Goal: Task Accomplishment & Management: Manage account settings

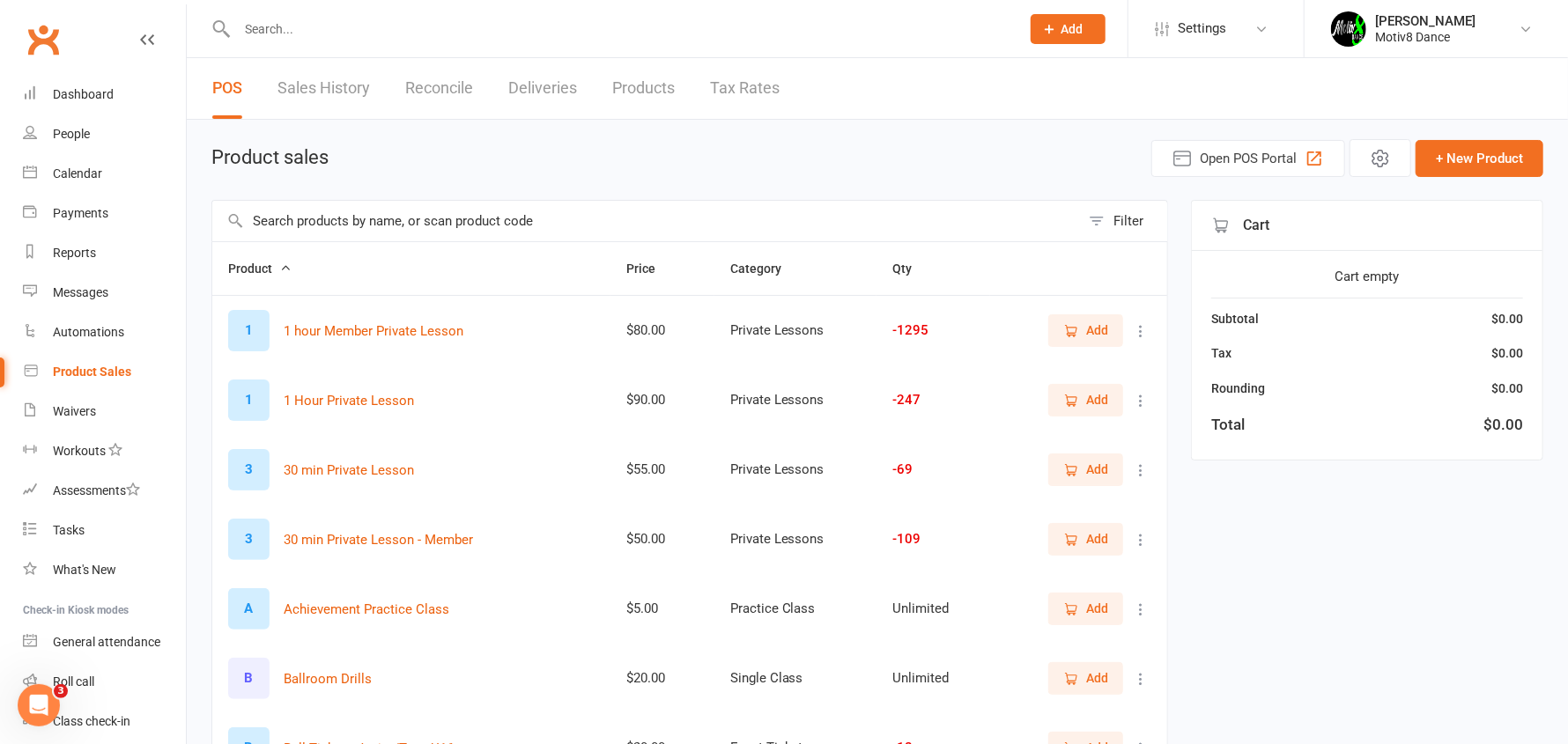
click at [325, 78] on link "Sales History" at bounding box center [323, 89] width 92 height 60
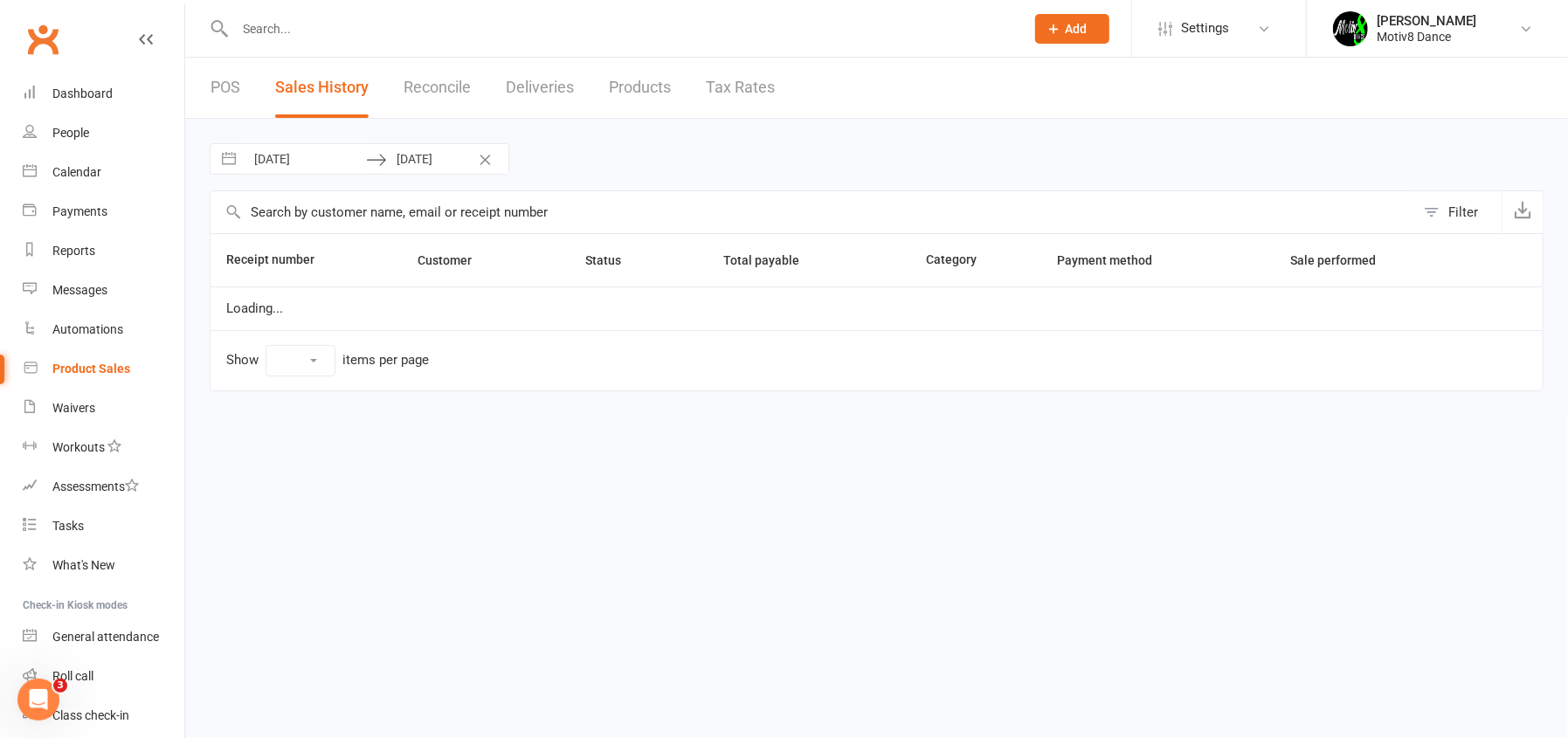
select select "100"
select select "7"
select select "2025"
select select "8"
select select "2025"
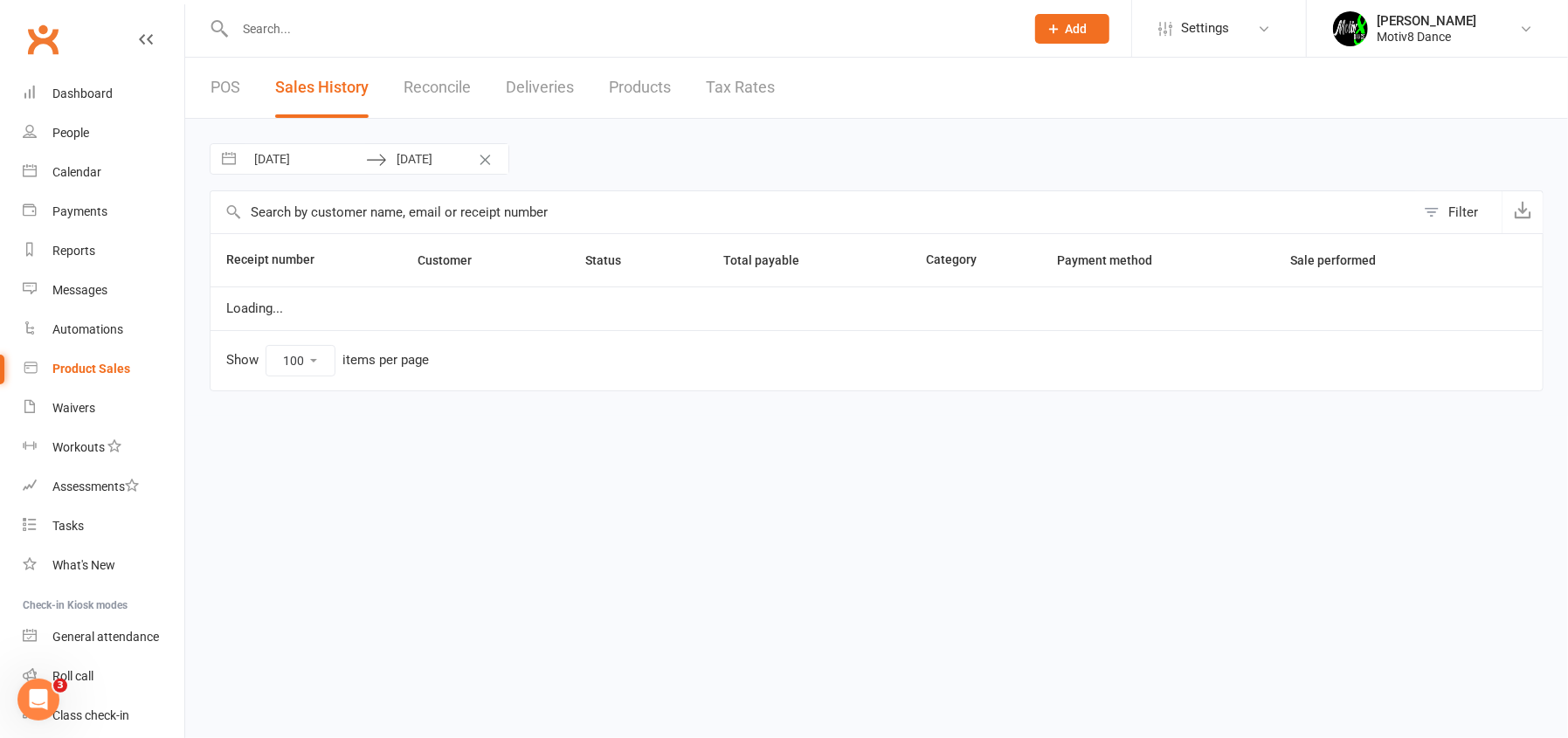
select select "9"
select select "2025"
select select "10"
select select "2025"
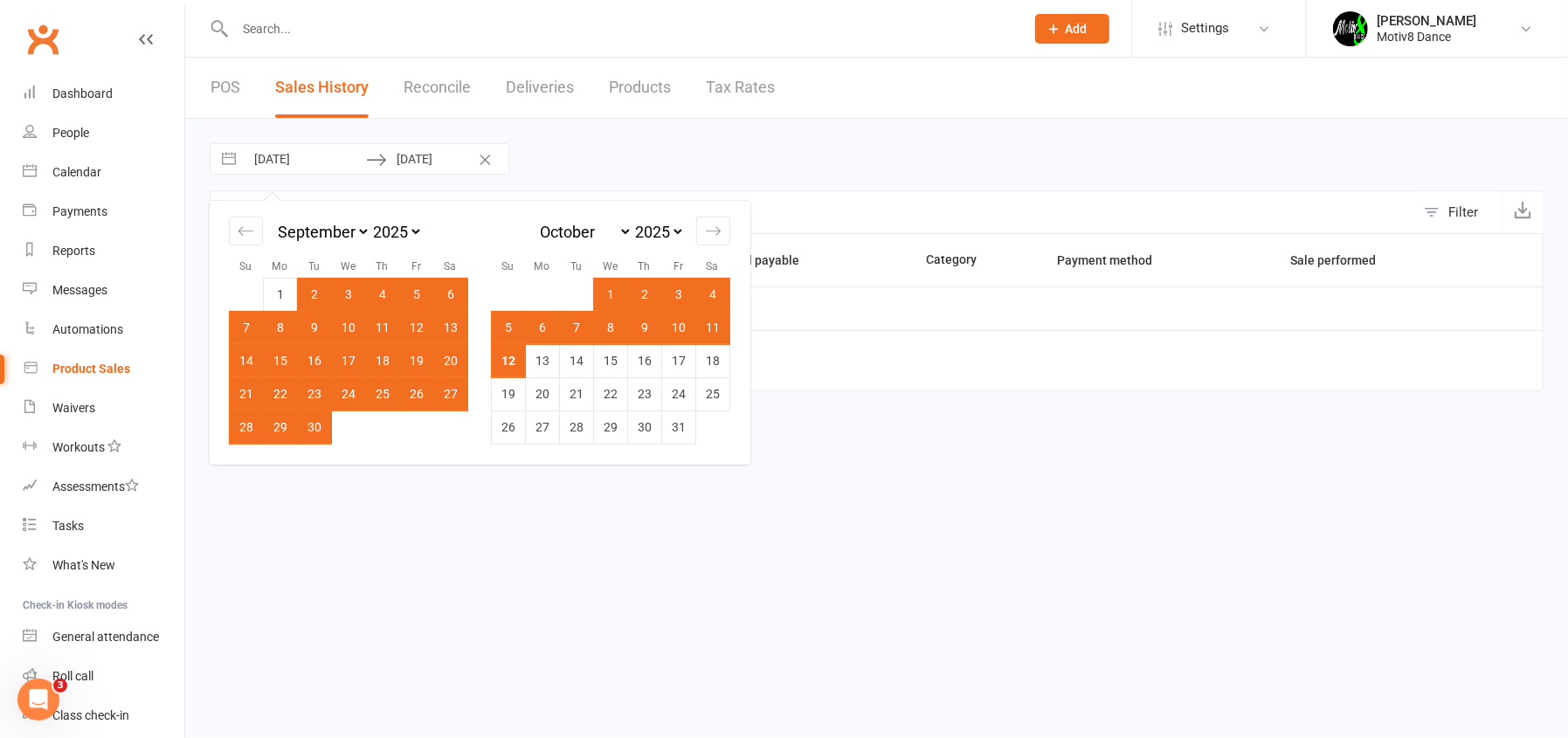
click at [308, 155] on ui-view "Prospect Member Non-attending contact Class / event Appointment Task Membership…" at bounding box center [784, 210] width 1568 height 411
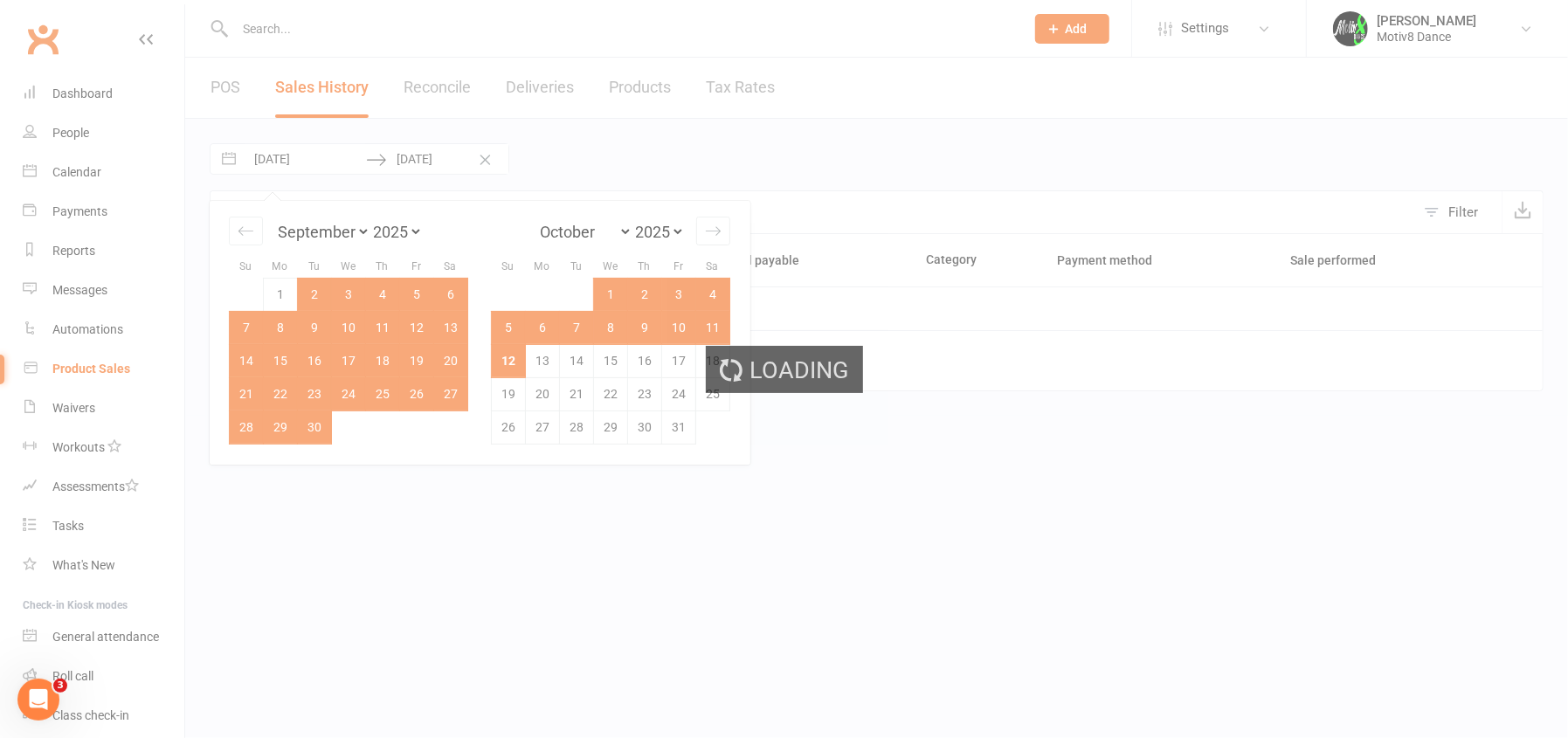
click at [618, 189] on div "Loading" at bounding box center [784, 369] width 1568 height 738
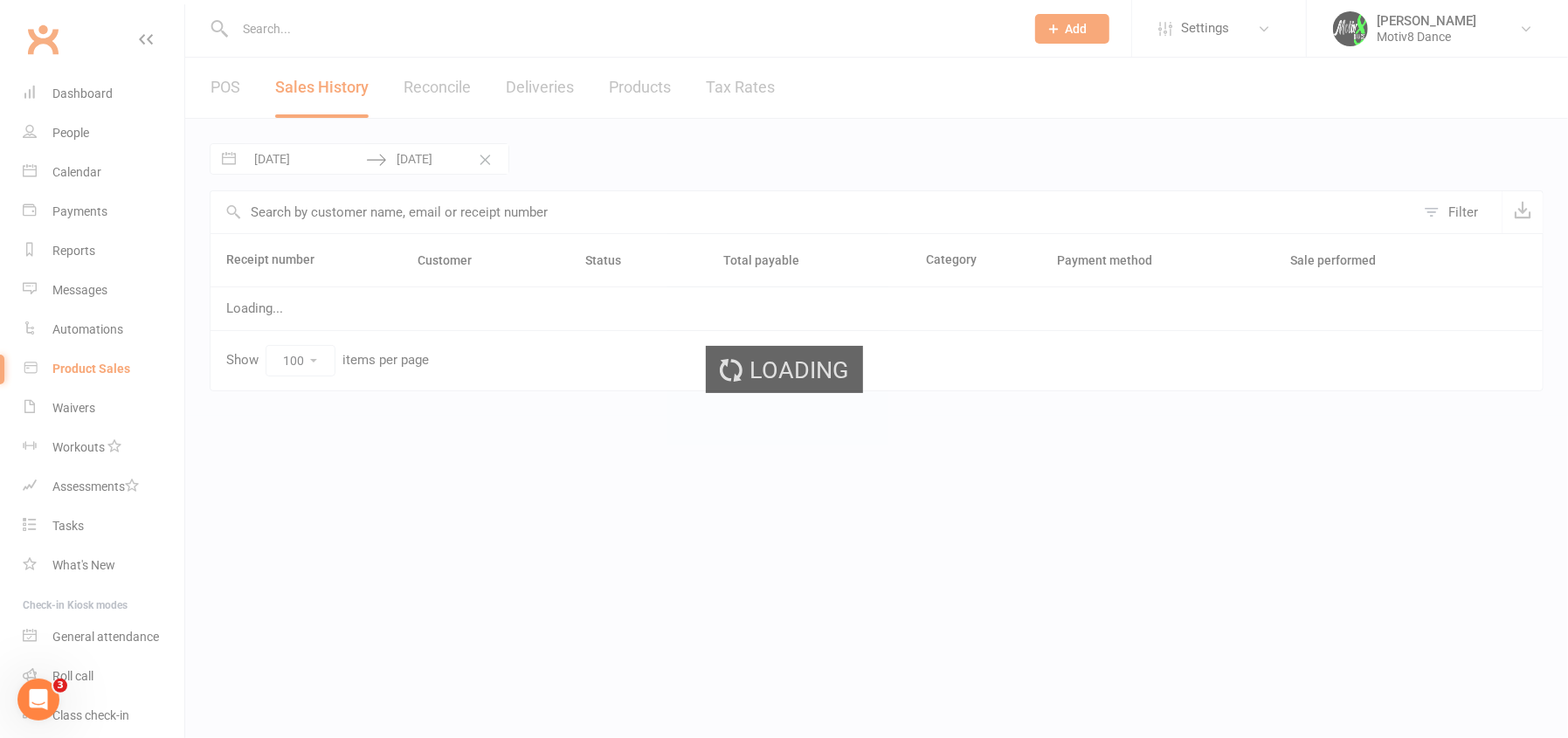
click at [308, 157] on input "[DATE]" at bounding box center [305, 159] width 122 height 30
select select "7"
select select "2025"
select select "8"
select select "2025"
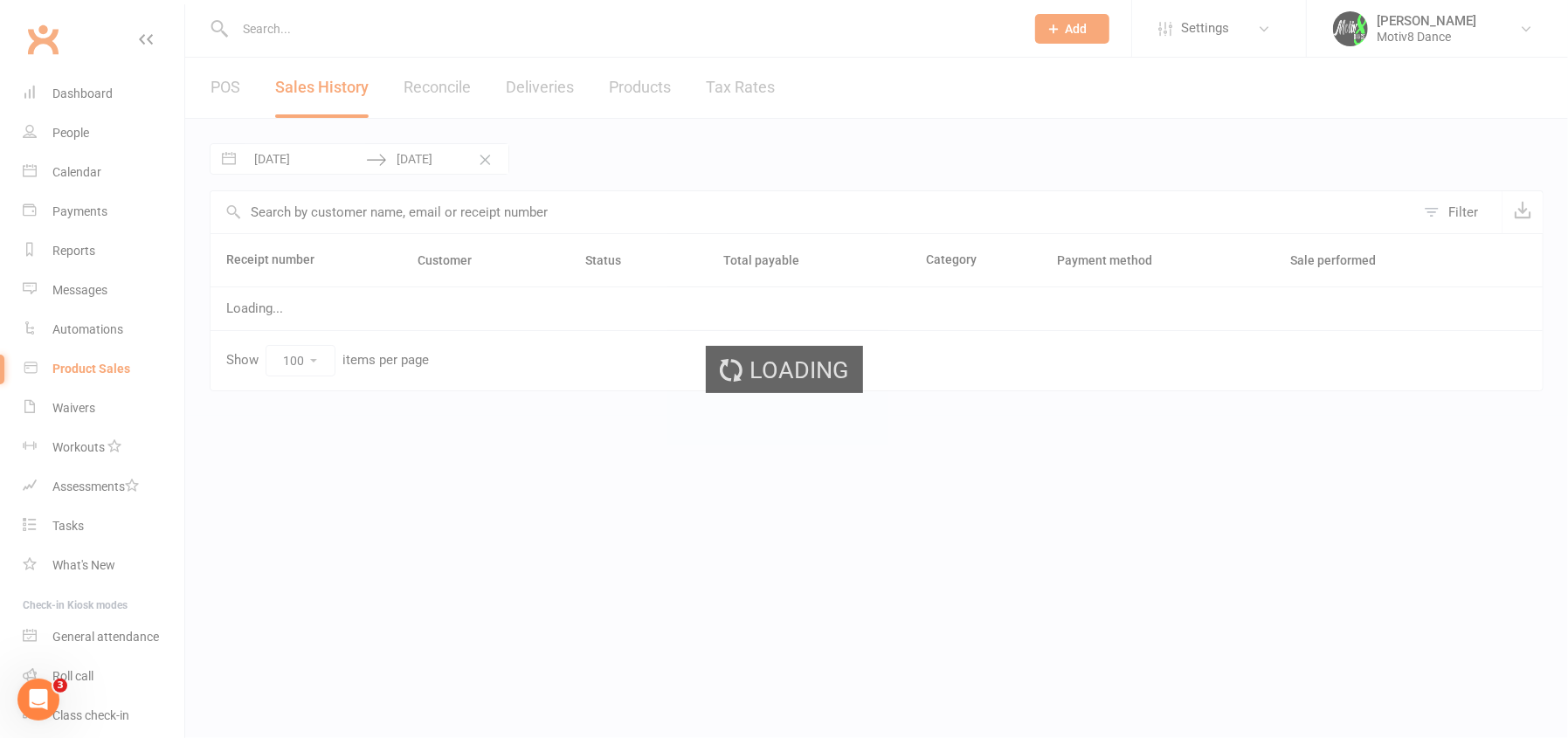
select select "9"
select select "2025"
select select "10"
select select "2025"
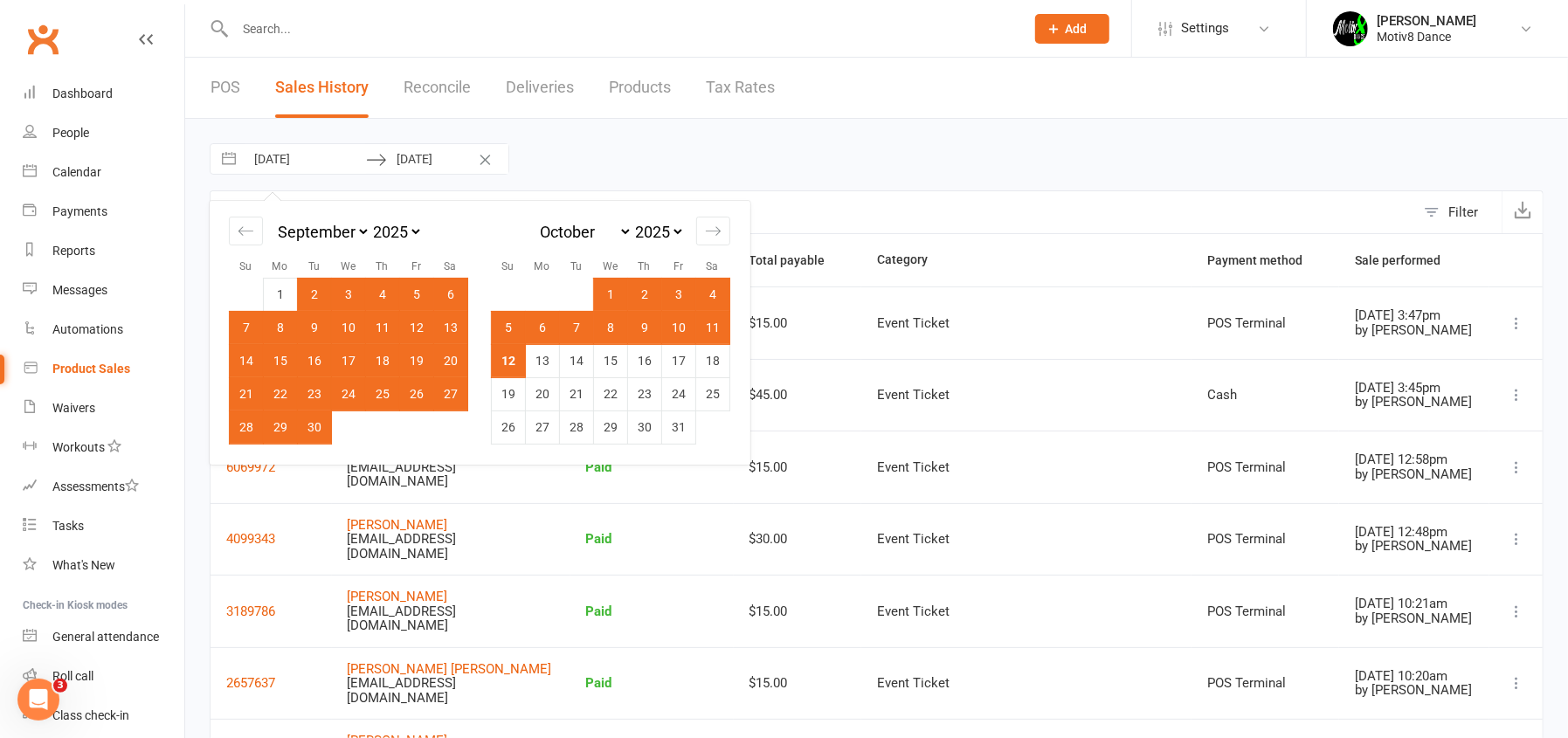
click at [709, 332] on td "11" at bounding box center [714, 328] width 35 height 34
type input "[DATE]"
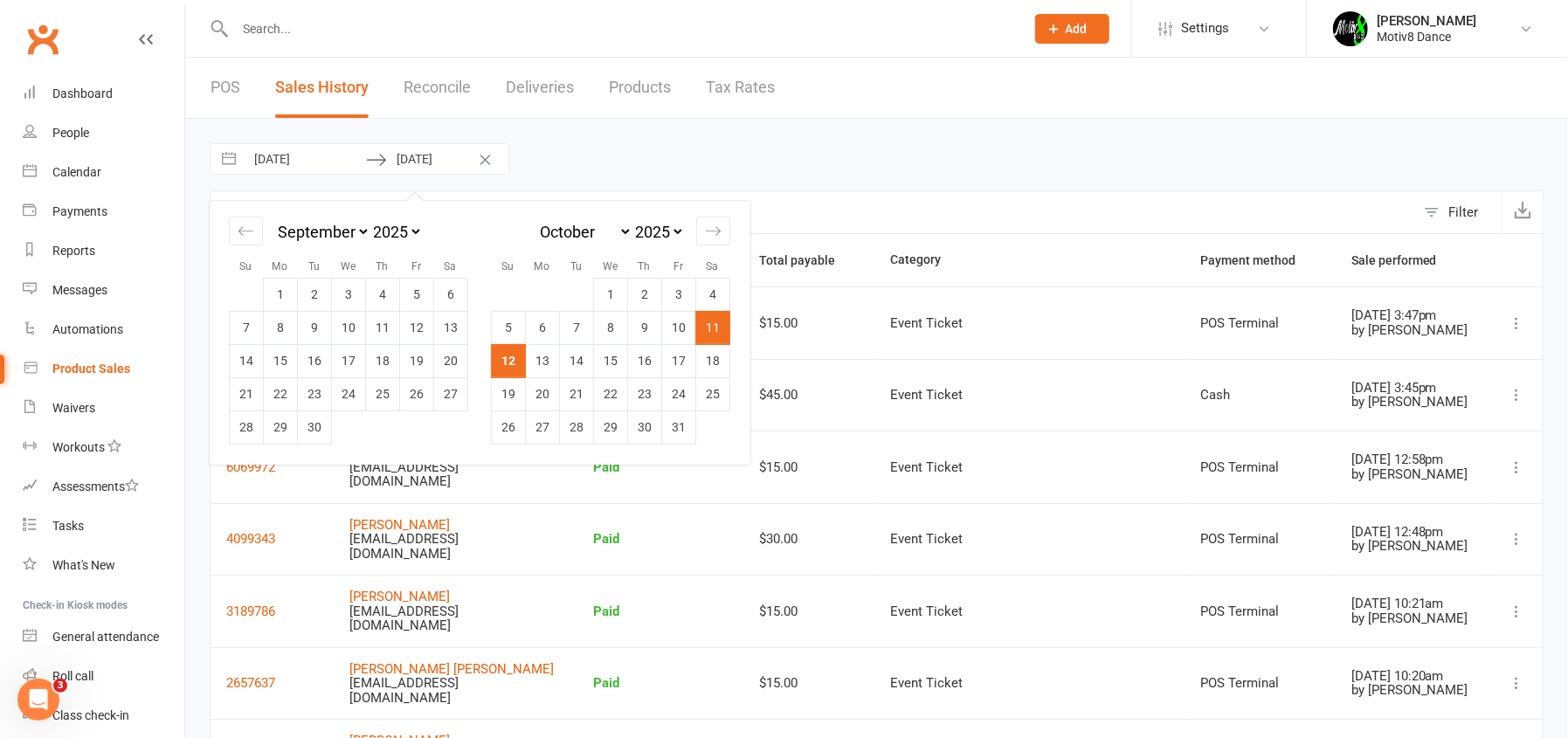
click at [510, 362] on td "12" at bounding box center [509, 360] width 35 height 34
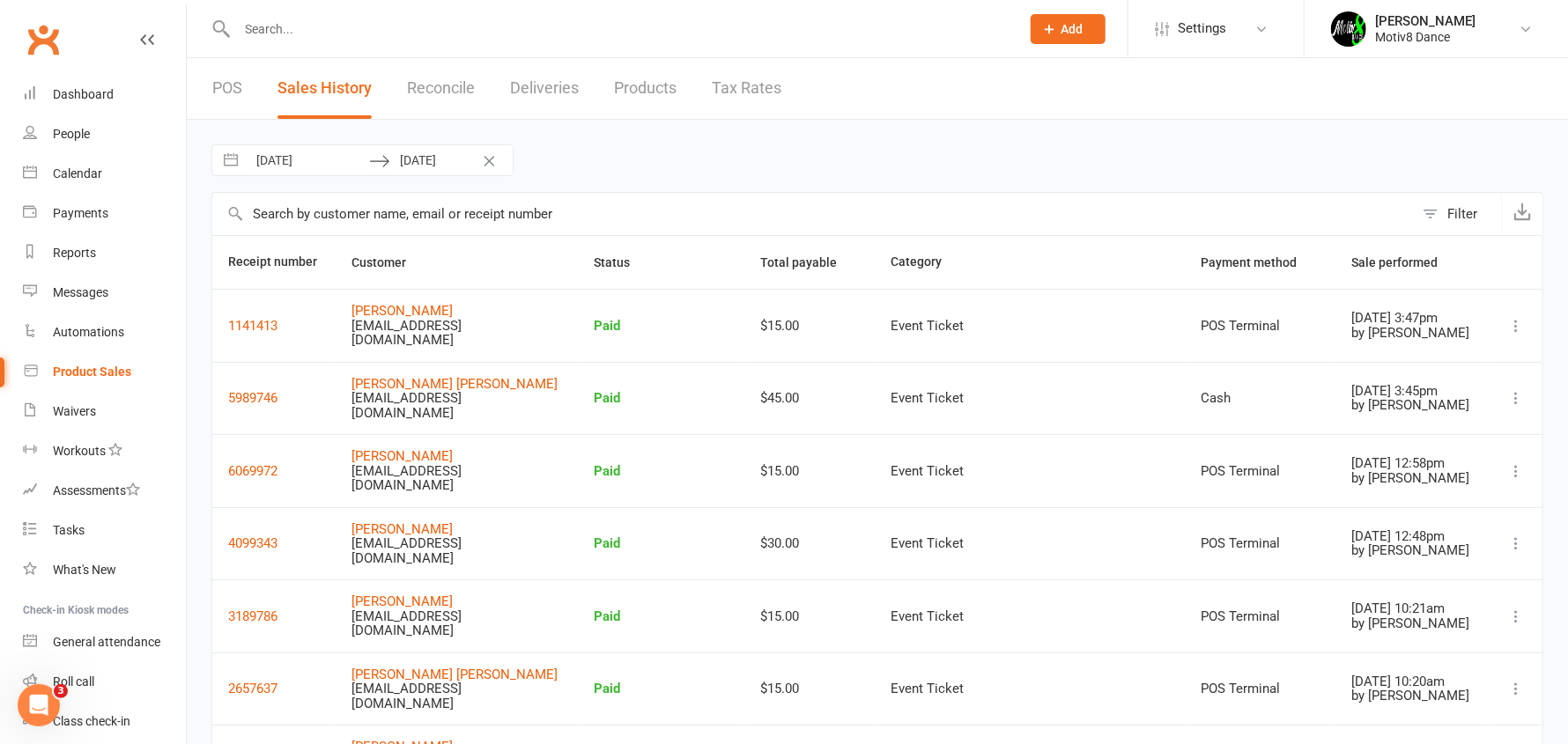
click at [321, 167] on input "[DATE]" at bounding box center [308, 160] width 123 height 30
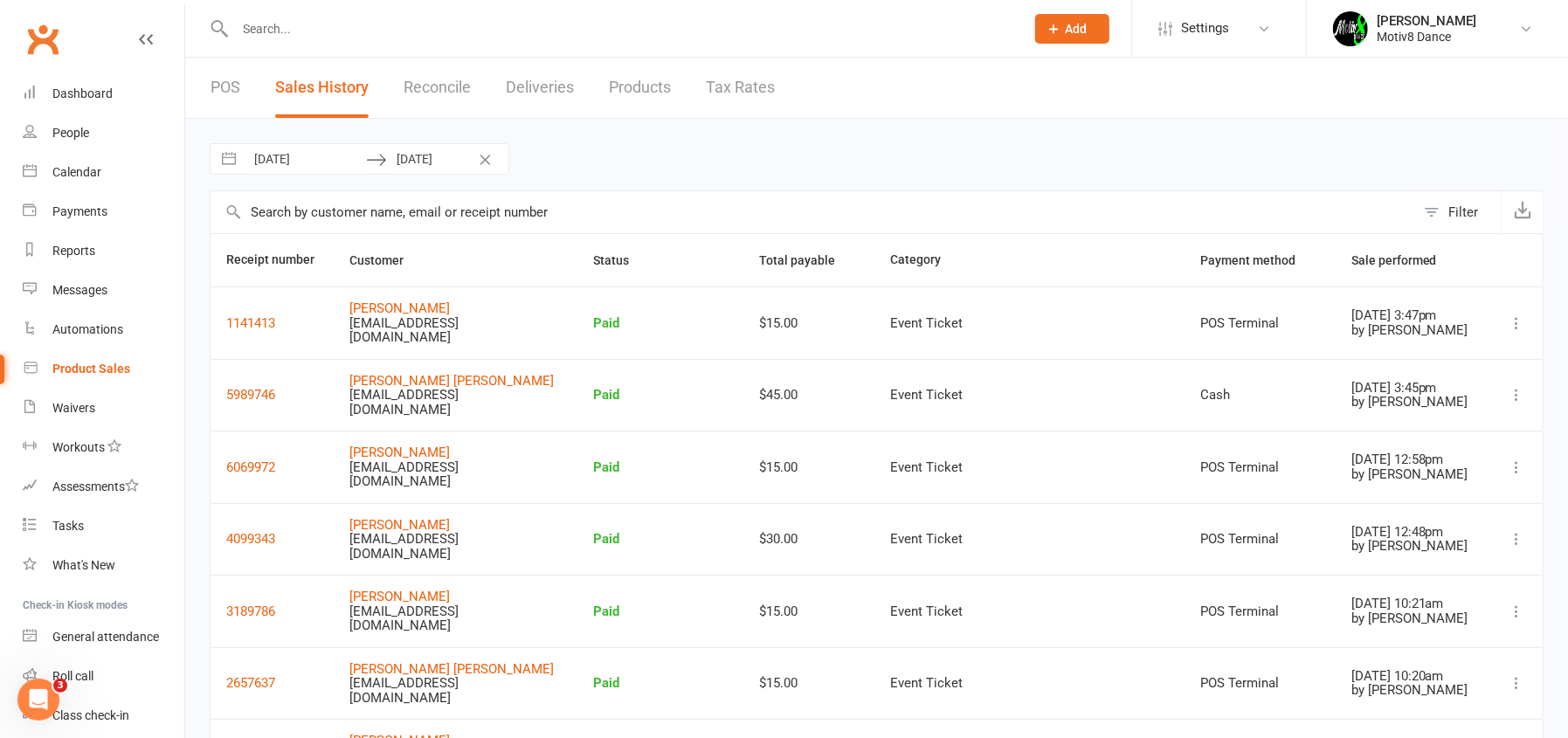
select select "8"
select select "2025"
select select "9"
select select "2025"
select select "10"
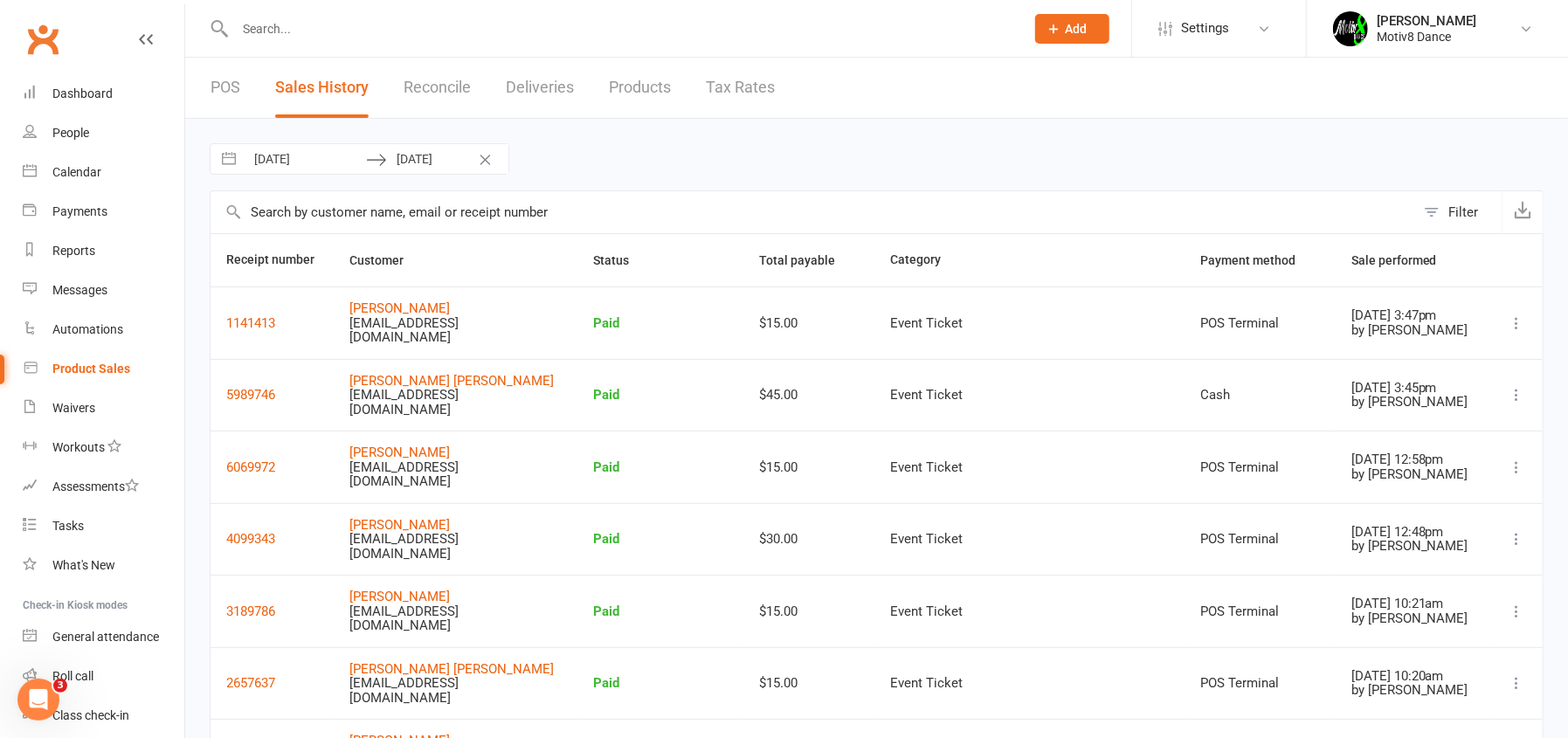
select select "2025"
select select "11"
select select "2025"
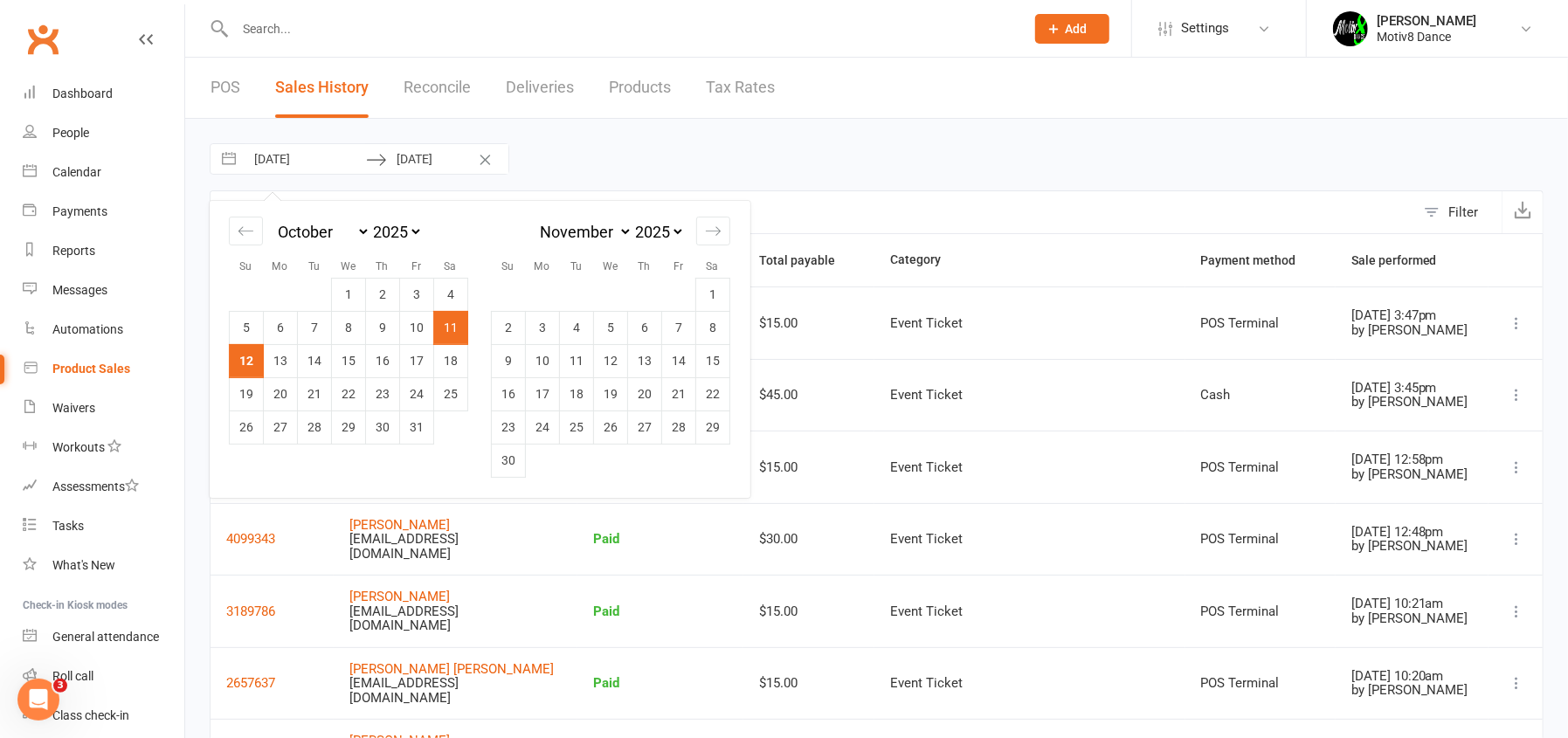
click at [249, 356] on td "12" at bounding box center [247, 360] width 35 height 34
type input "[DATE]"
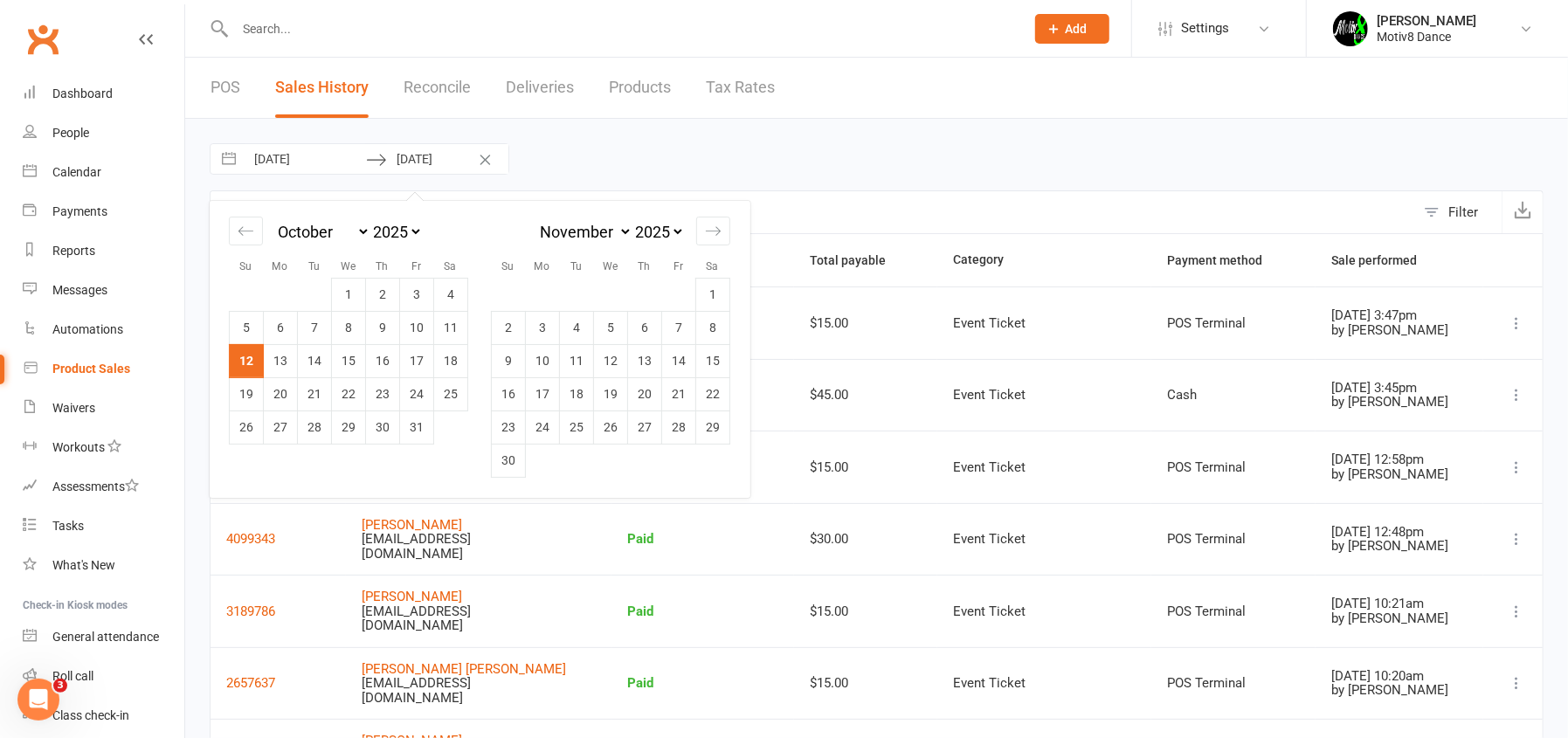
click at [246, 360] on td "12" at bounding box center [247, 360] width 35 height 34
